Goal: Transaction & Acquisition: Purchase product/service

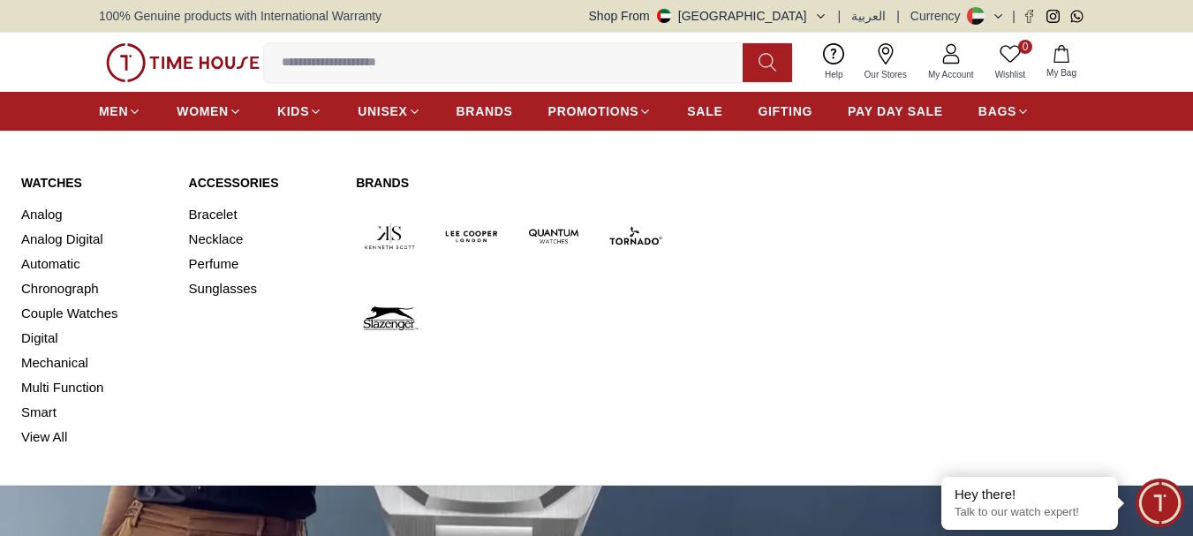
click at [552, 234] on img at bounding box center [554, 236] width 68 height 68
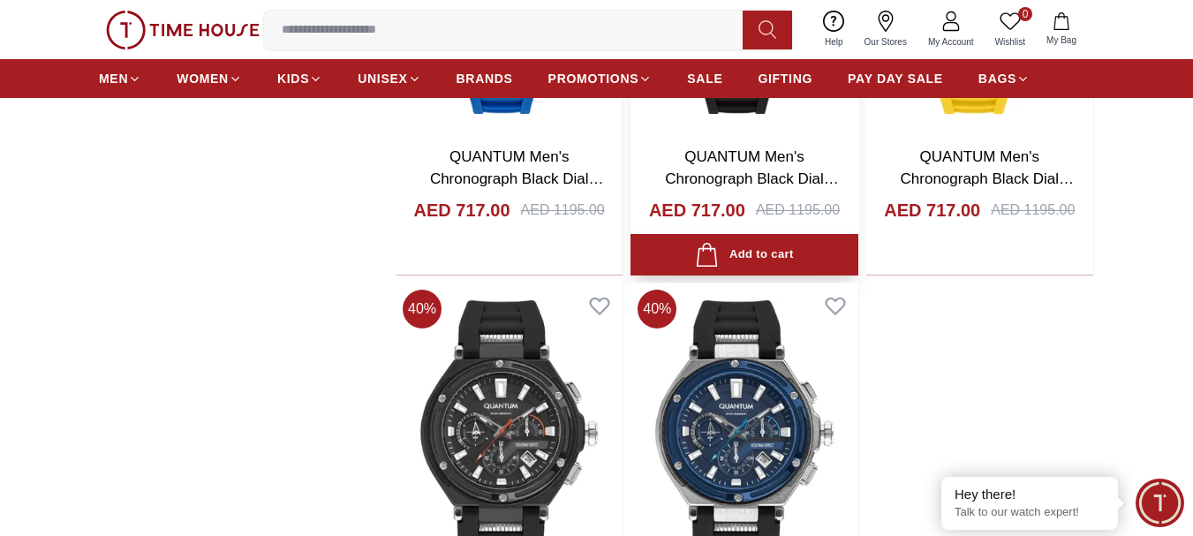
scroll to position [3180, 0]
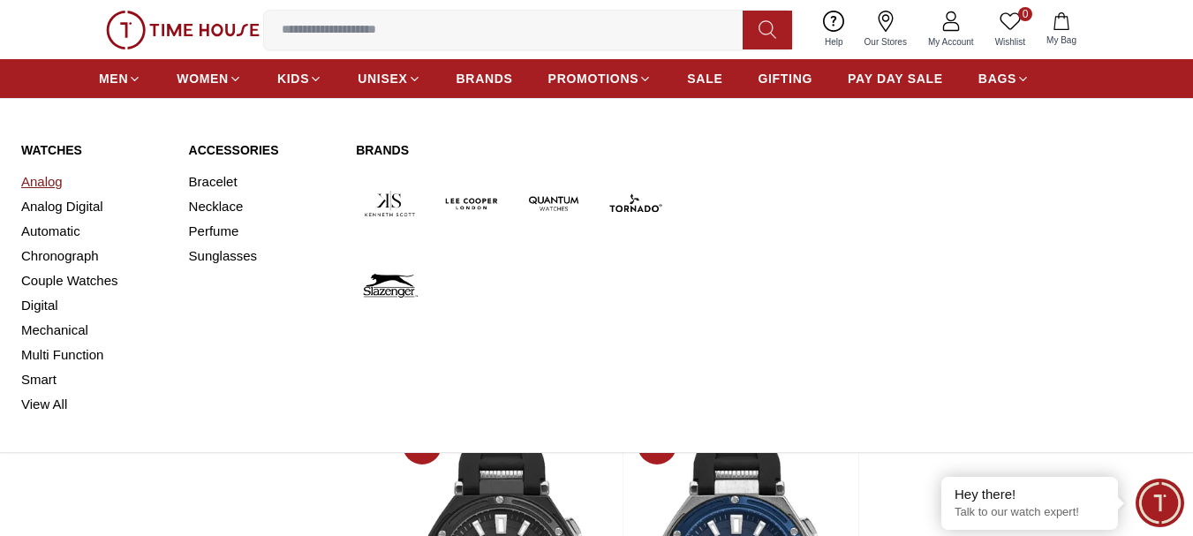
click at [46, 182] on link "Analog" at bounding box center [94, 182] width 147 height 25
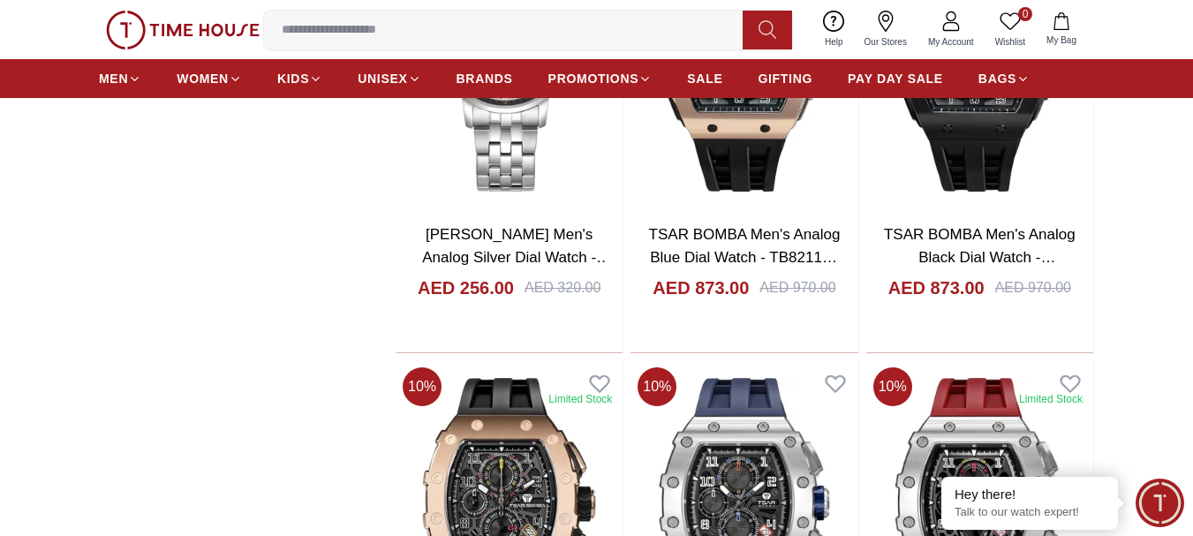
scroll to position [2473, 0]
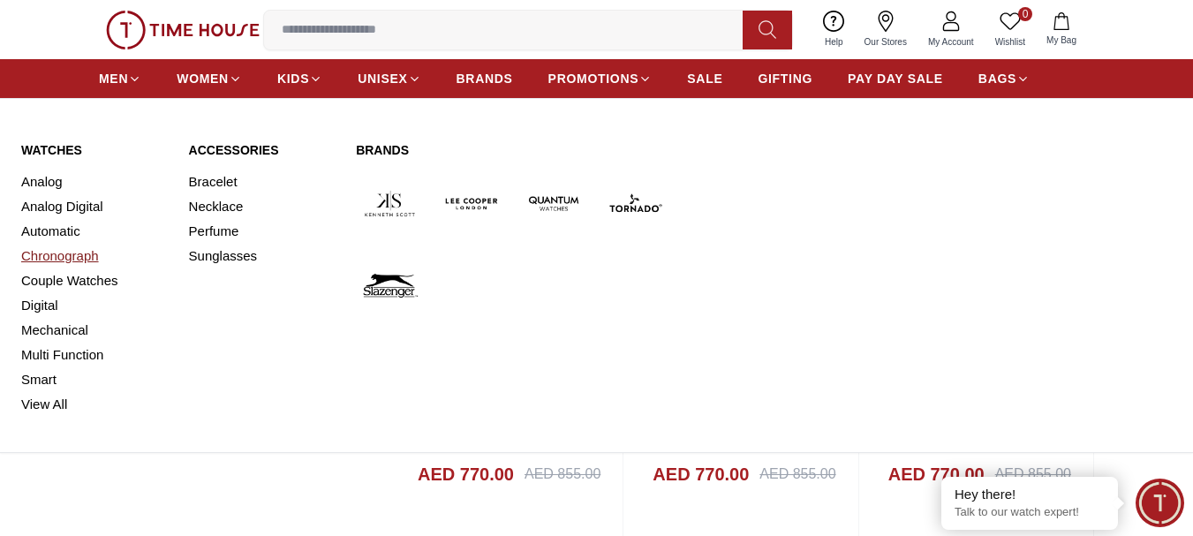
click at [56, 259] on link "Chronograph" at bounding box center [94, 256] width 147 height 25
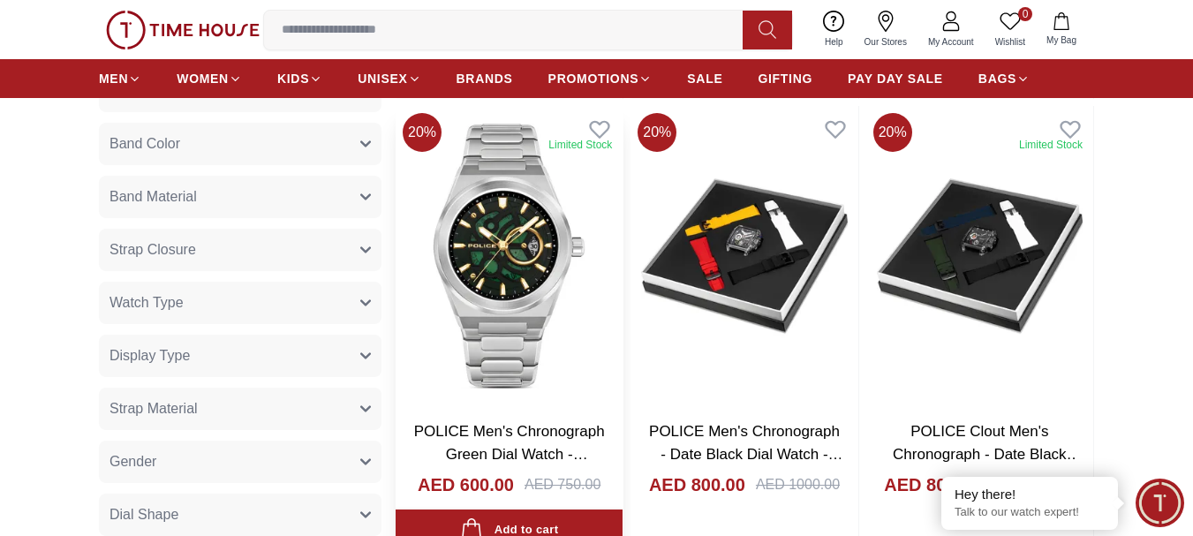
scroll to position [883, 0]
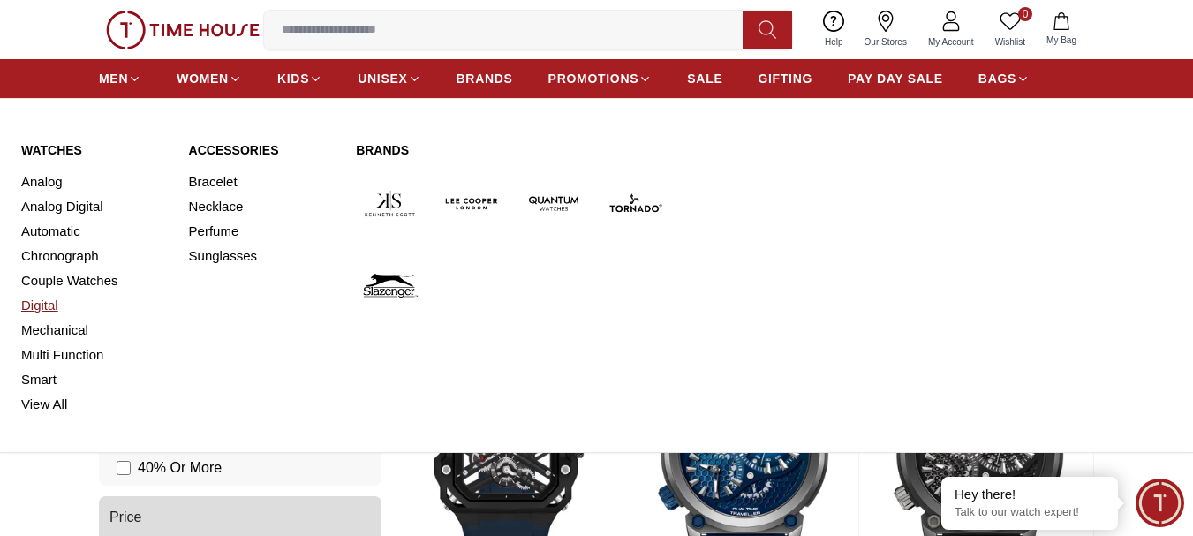
click at [46, 312] on link "Digital" at bounding box center [94, 305] width 147 height 25
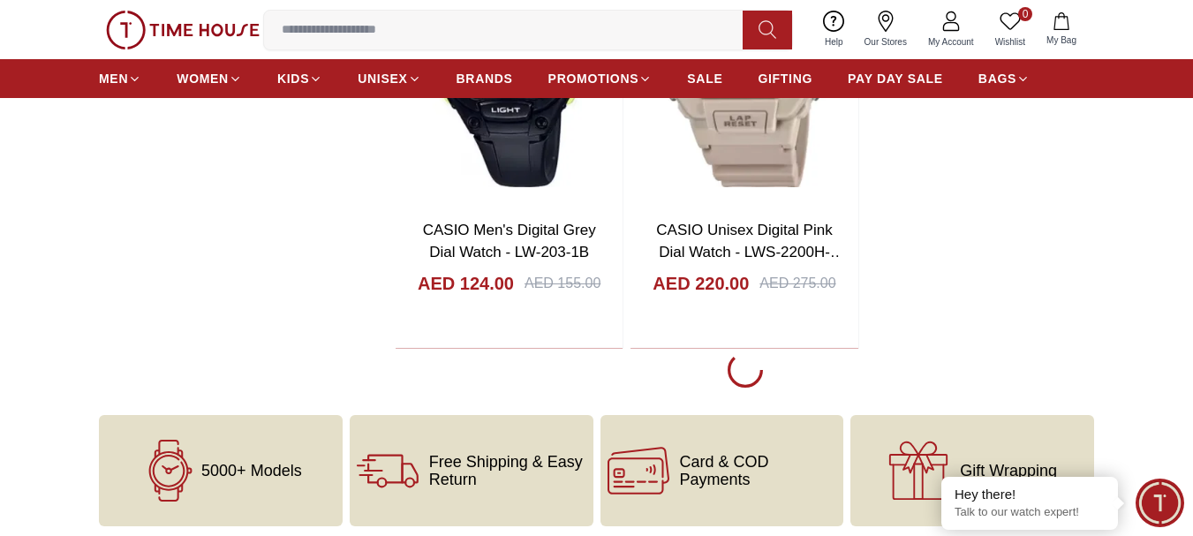
scroll to position [2827, 0]
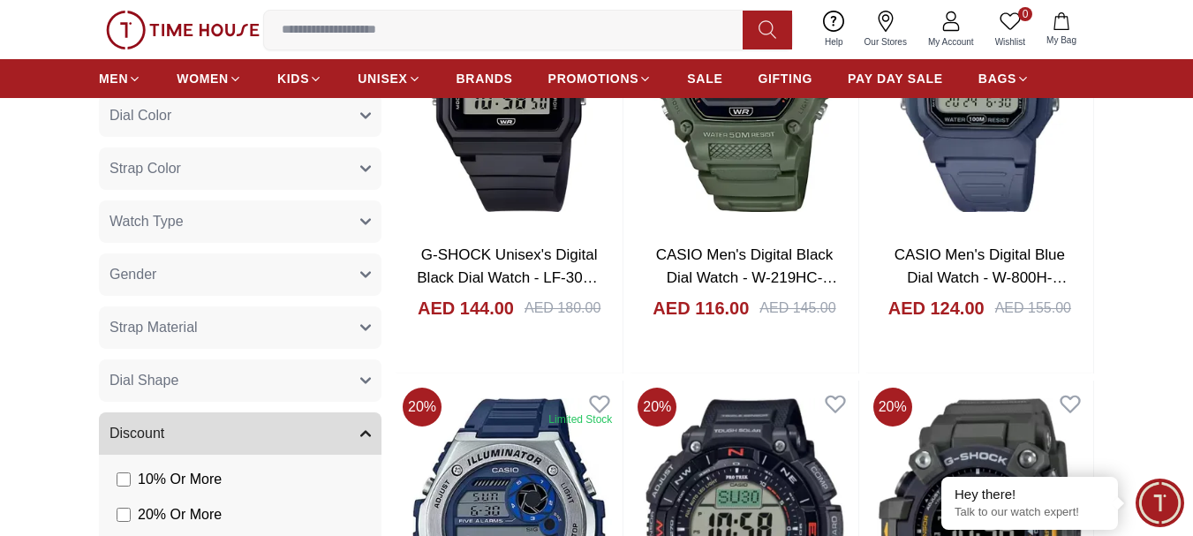
scroll to position [618, 0]
